Goal: Complete application form: Complete application form

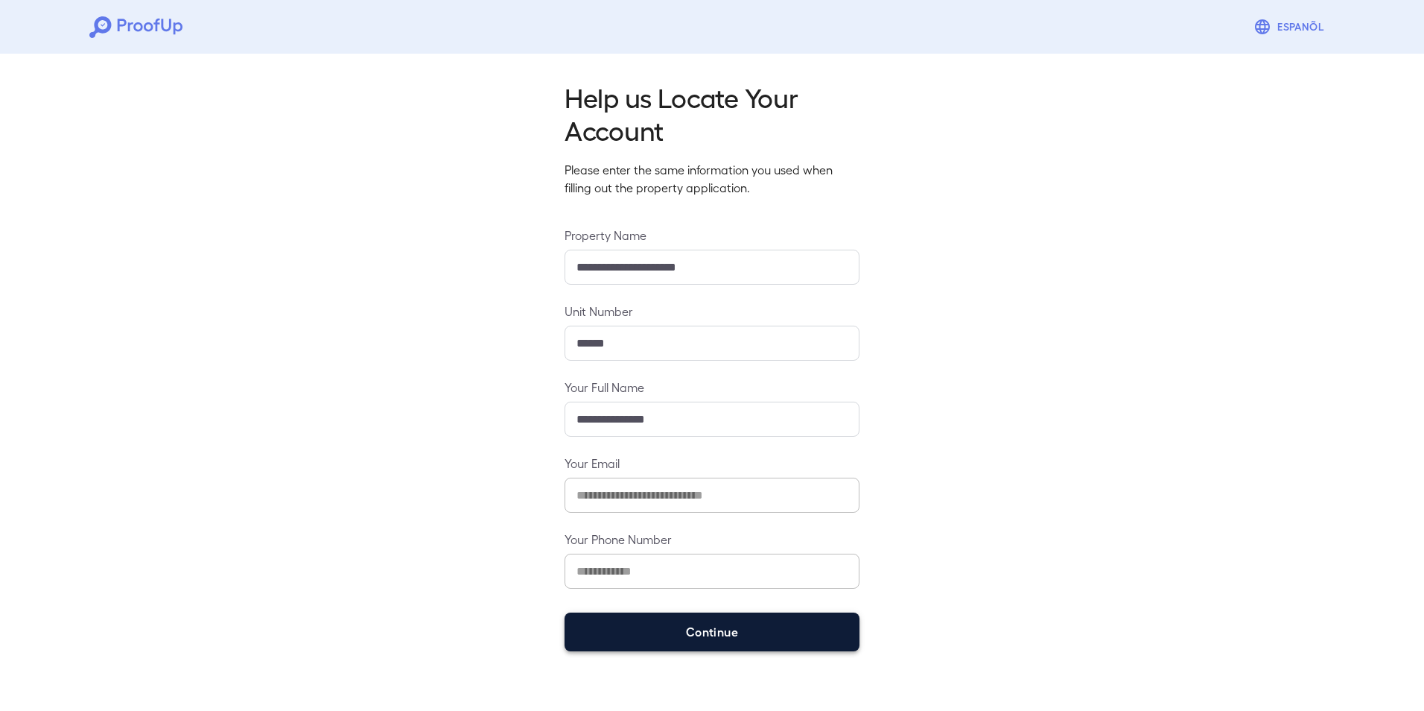
click at [626, 626] on button "Continue" at bounding box center [712, 631] width 295 height 39
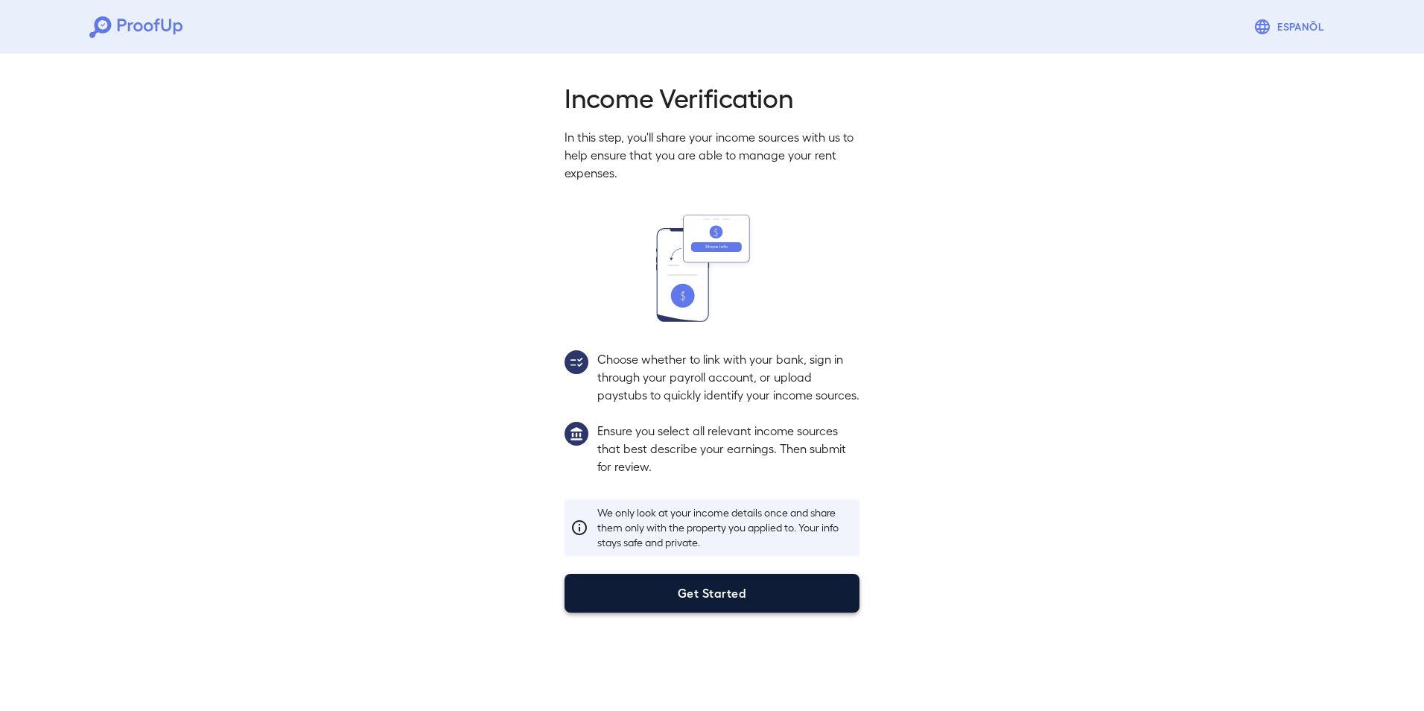
click at [667, 605] on button "Get Started" at bounding box center [712, 592] width 295 height 39
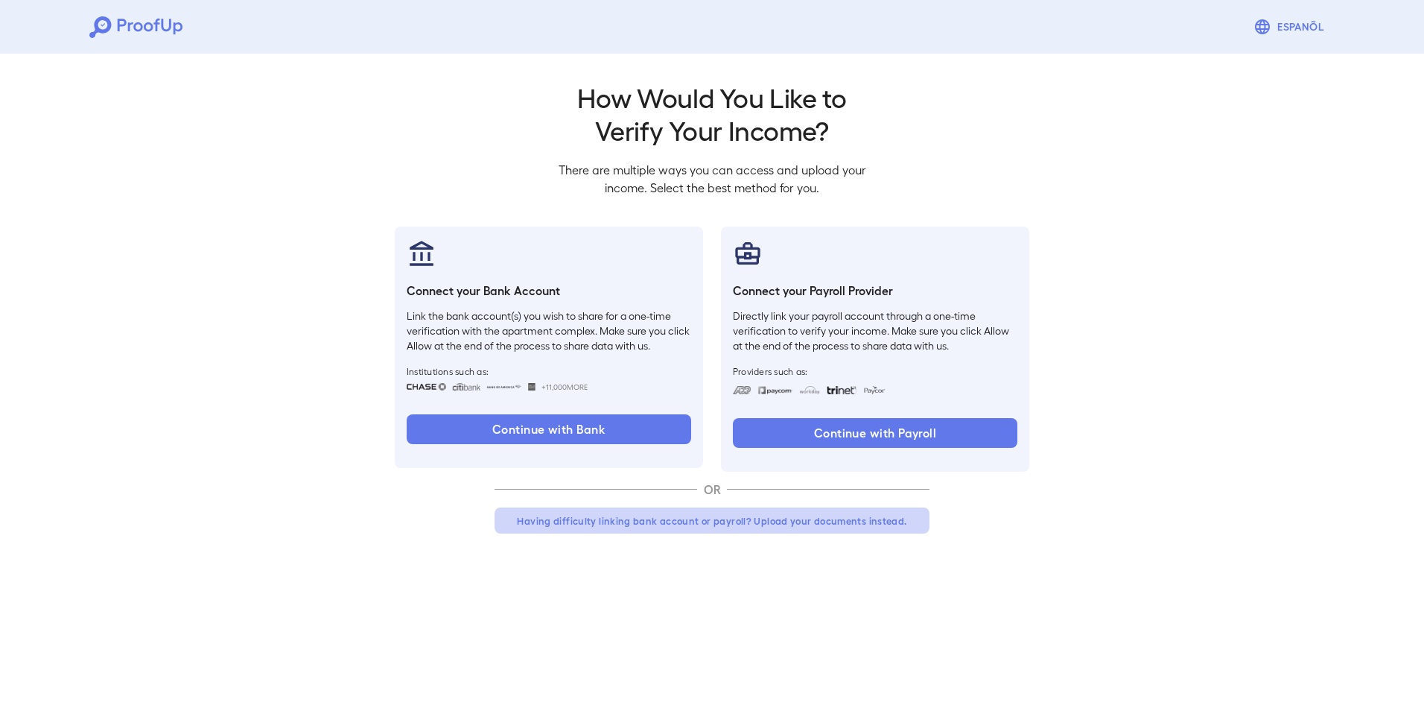
click at [664, 521] on button "Having difficulty linking bank account or payroll? Upload your documents instea…" at bounding box center [712, 520] width 435 height 27
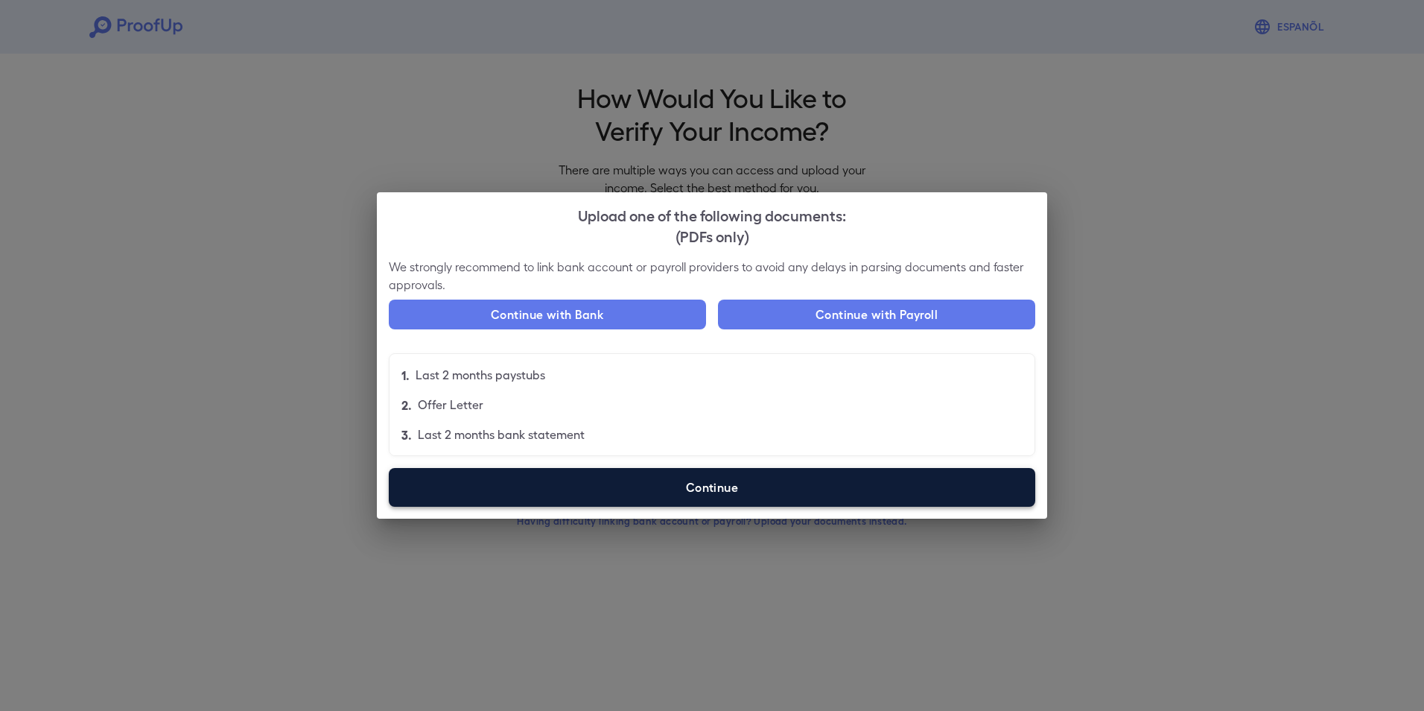
click at [638, 494] on label "Continue" at bounding box center [712, 487] width 646 height 39
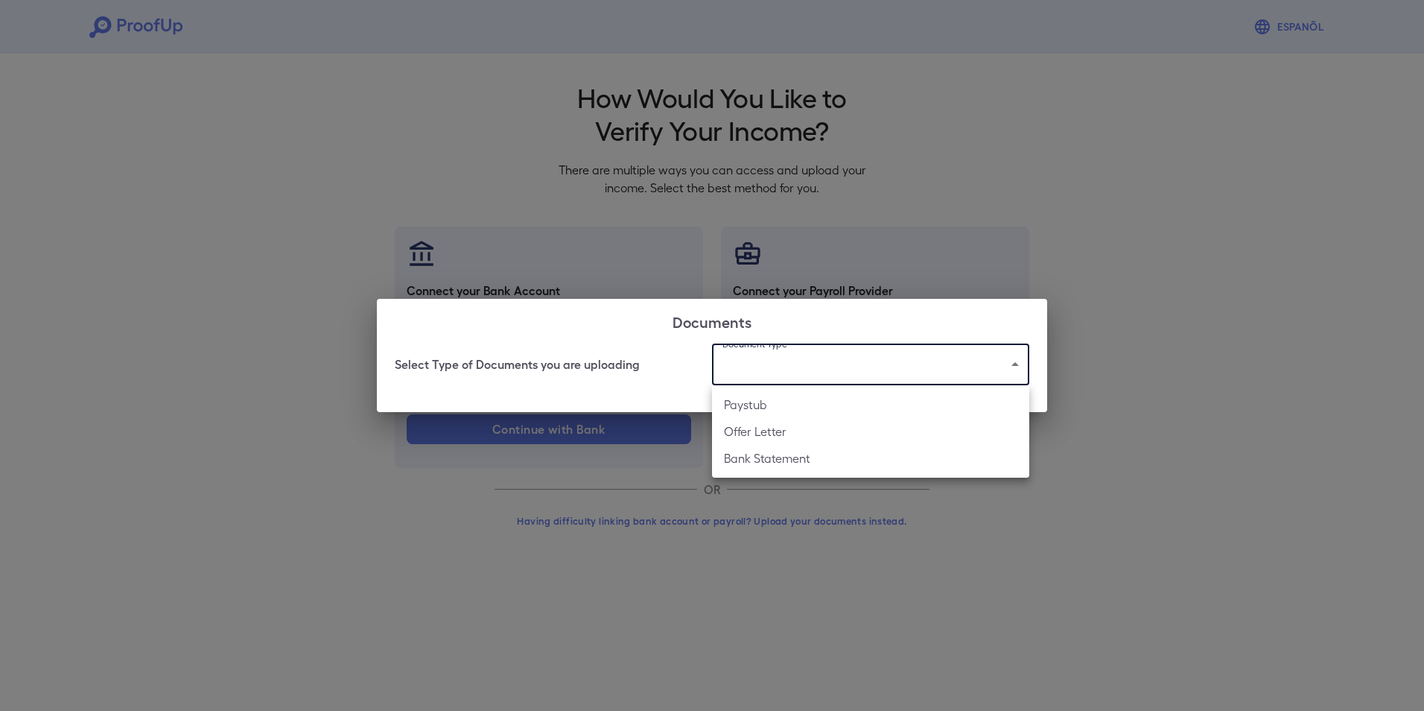
click at [746, 363] on body "Espanõl Go back How Would You Like to Verify Your Income? There are multiple wa…" at bounding box center [712, 284] width 1424 height 569
click at [743, 410] on li "Paystub" at bounding box center [870, 404] width 317 height 27
type input "*******"
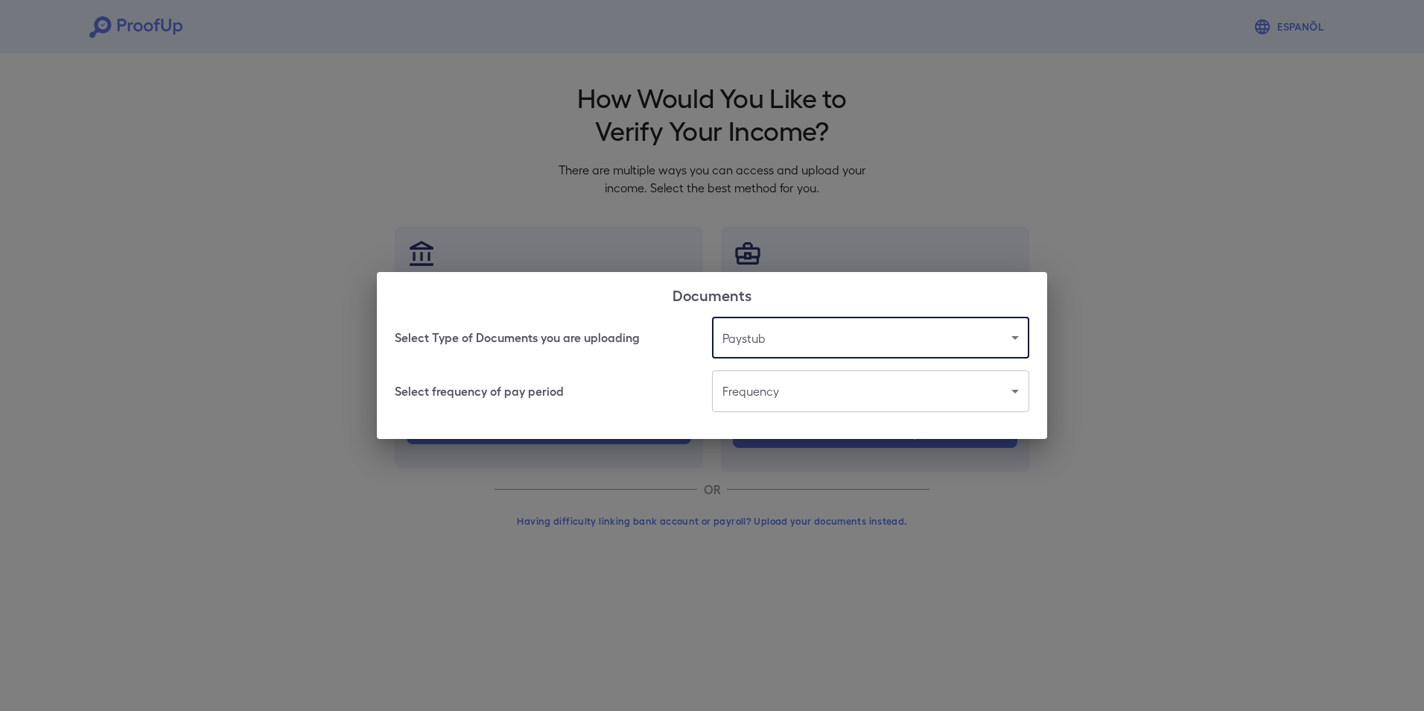
click at [767, 393] on body "Espanõl Go back How Would You Like to Verify Your Income? There are multiple wa…" at bounding box center [712, 284] width 1424 height 569
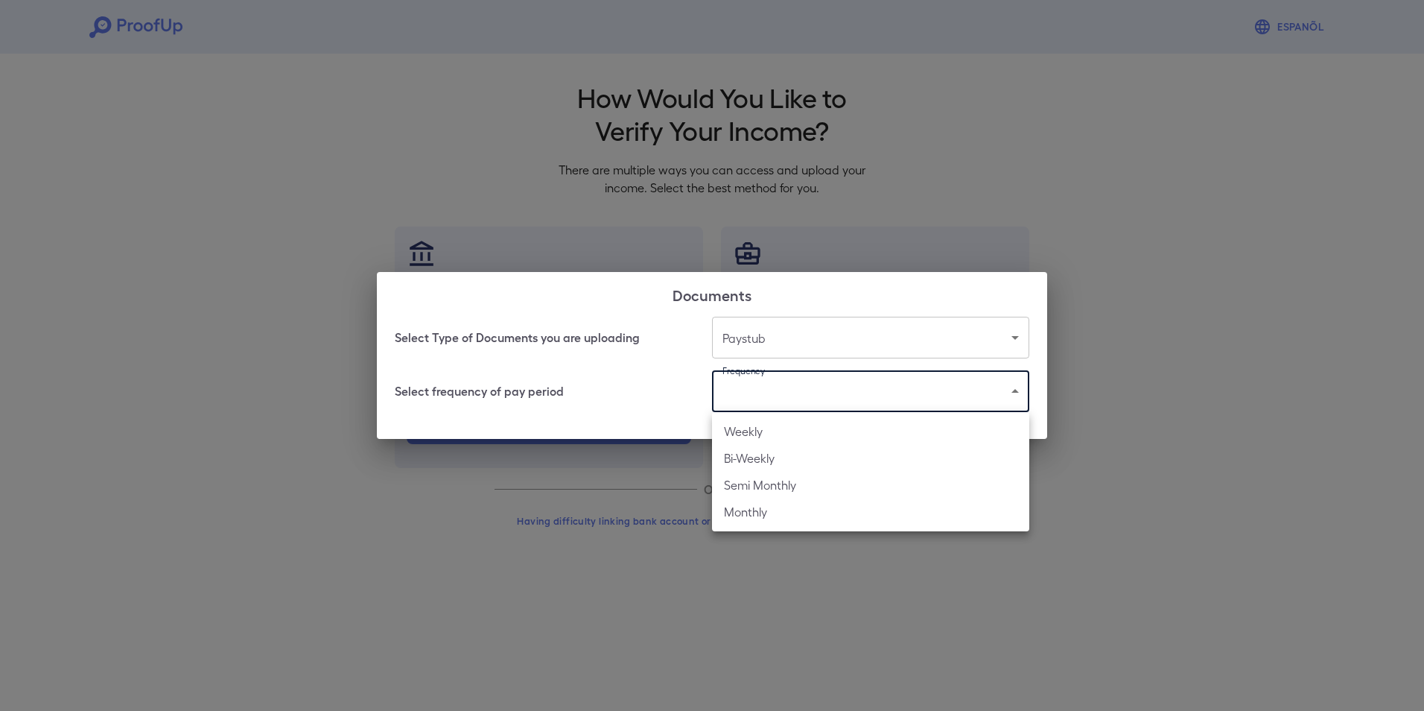
click at [754, 430] on li "Weekly" at bounding box center [870, 431] width 317 height 27
type input "******"
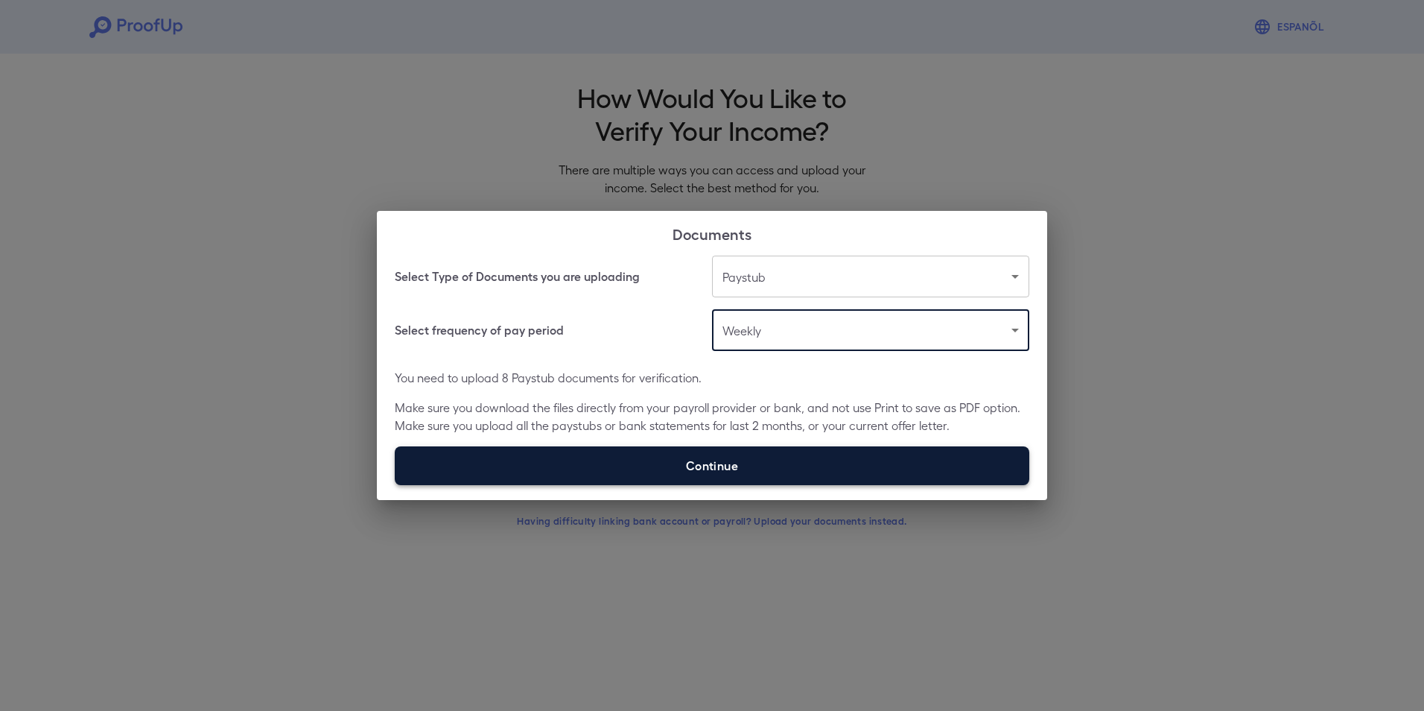
click at [733, 456] on label "Continue" at bounding box center [712, 465] width 635 height 39
click at [395, 484] on input "Continue" at bounding box center [395, 484] width 1 height 1
type input "**********"
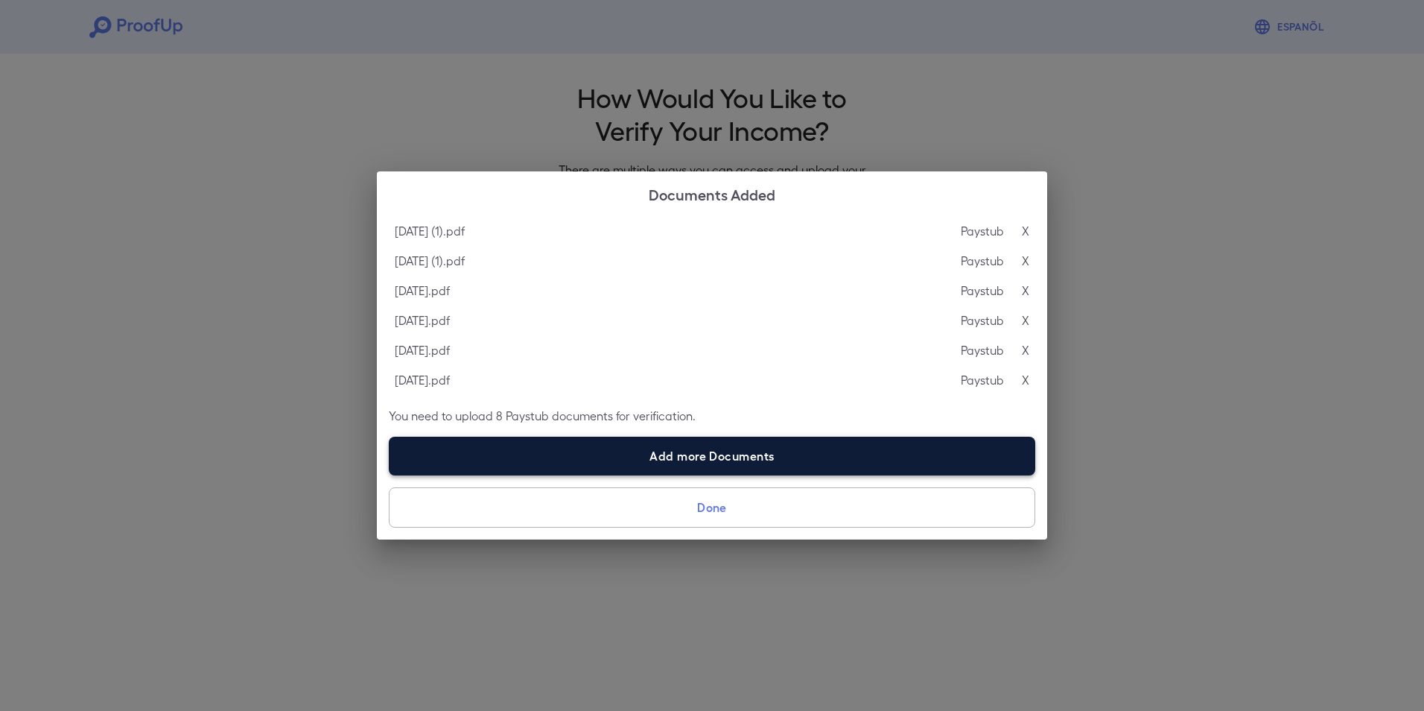
click at [673, 455] on label "Add more Documents" at bounding box center [712, 455] width 646 height 39
click at [390, 474] on input "Add more Documents" at bounding box center [389, 474] width 1 height 1
click at [671, 446] on label "Add more Documents" at bounding box center [712, 455] width 646 height 39
click at [390, 474] on input "Add more Documents" at bounding box center [389, 474] width 1 height 1
click at [573, 455] on label "Add more Documents" at bounding box center [712, 455] width 646 height 39
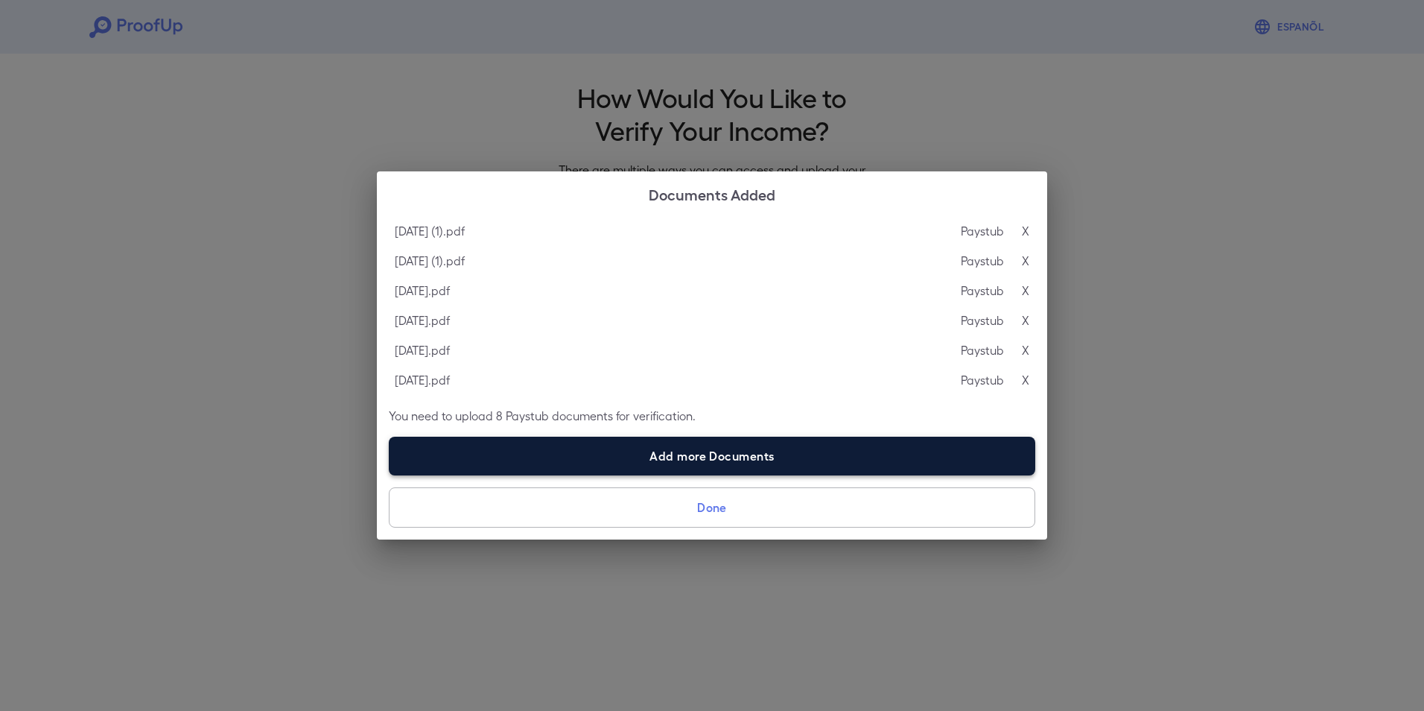
click at [390, 474] on input "Add more Documents" at bounding box center [389, 474] width 1 height 1
type input "**********"
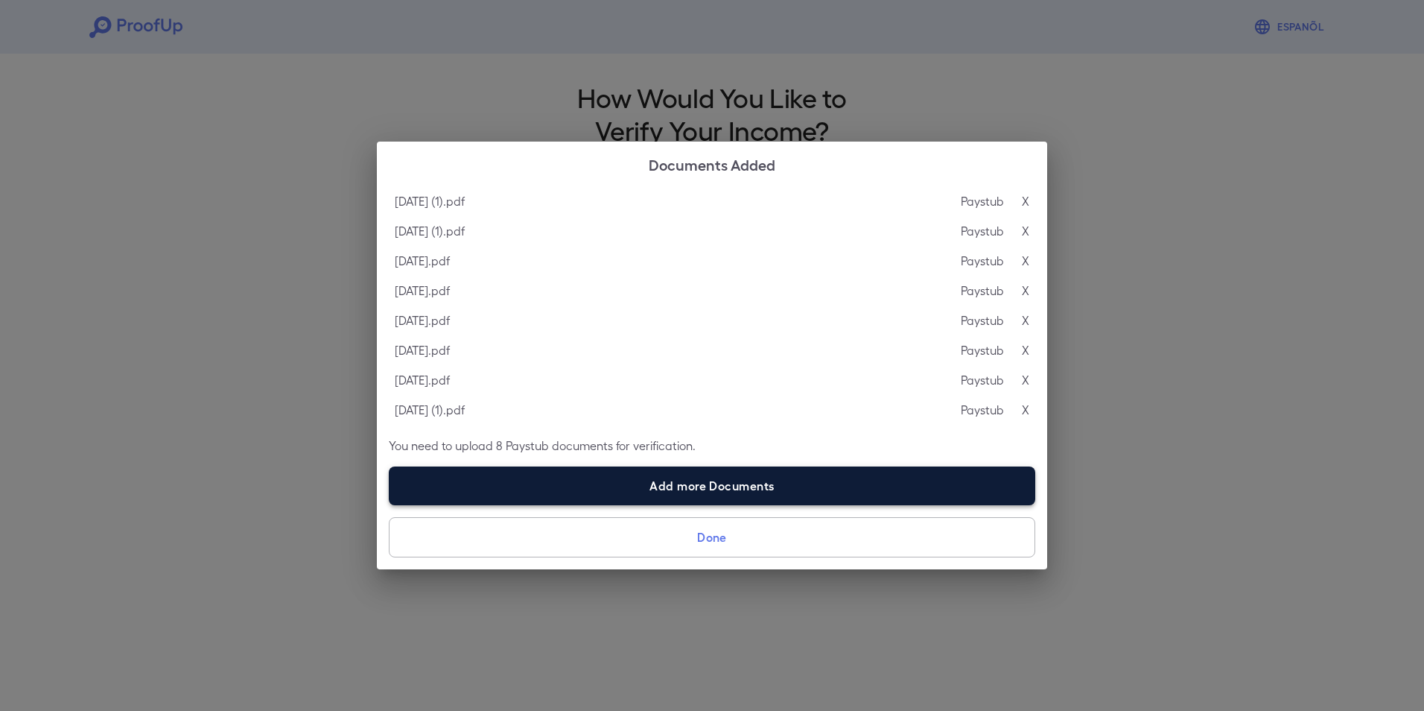
click at [558, 480] on label "Add more Documents" at bounding box center [712, 485] width 646 height 39
click at [390, 504] on input "Add more Documents" at bounding box center [389, 504] width 1 height 1
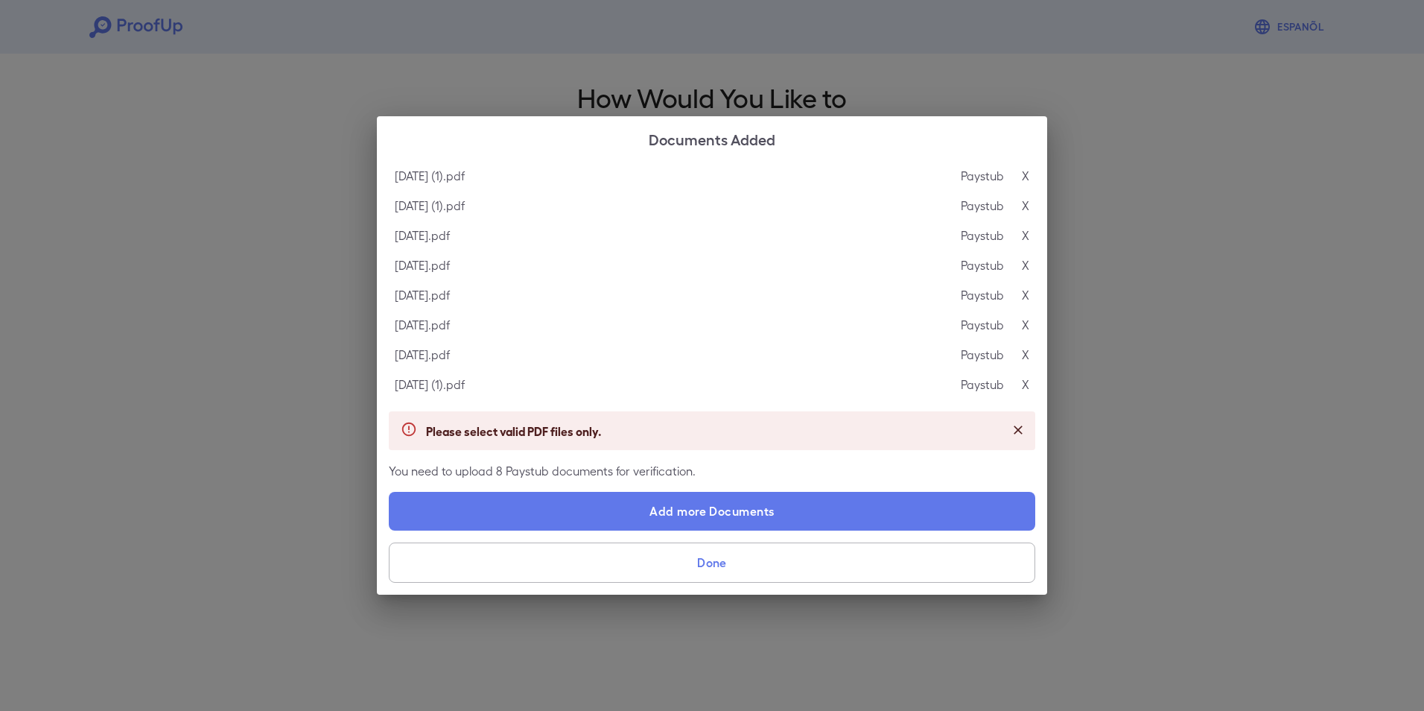
click at [645, 427] on div "Please select valid PDF files only." at bounding box center [712, 430] width 646 height 39
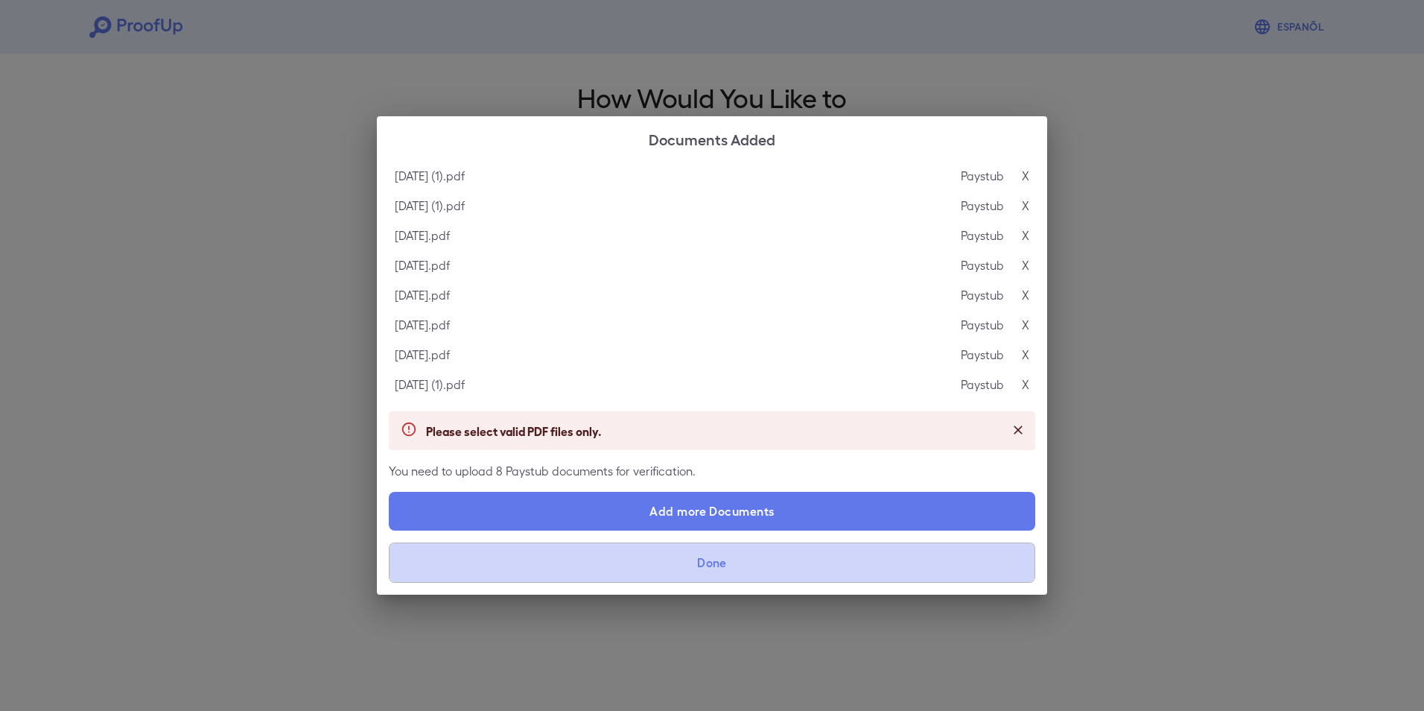
click at [649, 555] on button "Done" at bounding box center [712, 562] width 646 height 40
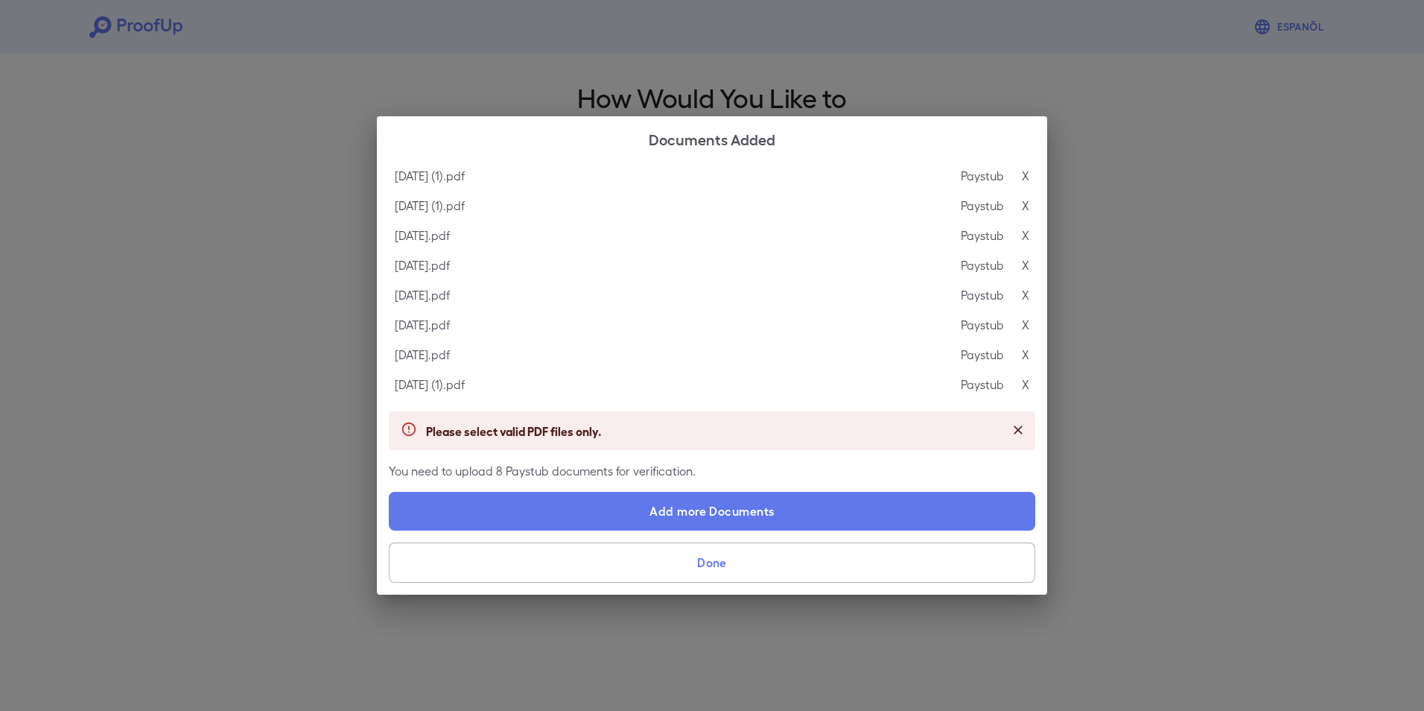
click at [652, 555] on button "Done" at bounding box center [712, 562] width 646 height 40
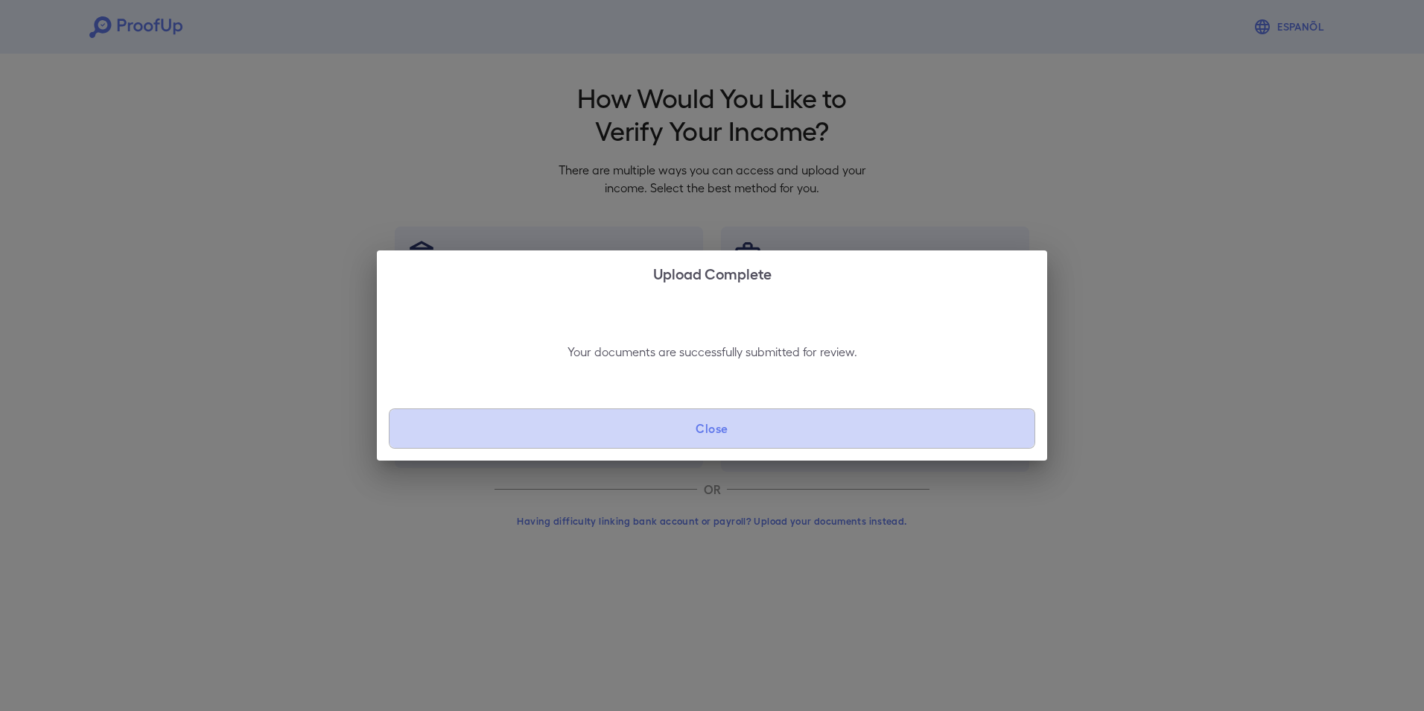
click at [768, 435] on button "Close" at bounding box center [712, 428] width 646 height 40
